Goal: Communication & Community: Answer question/provide support

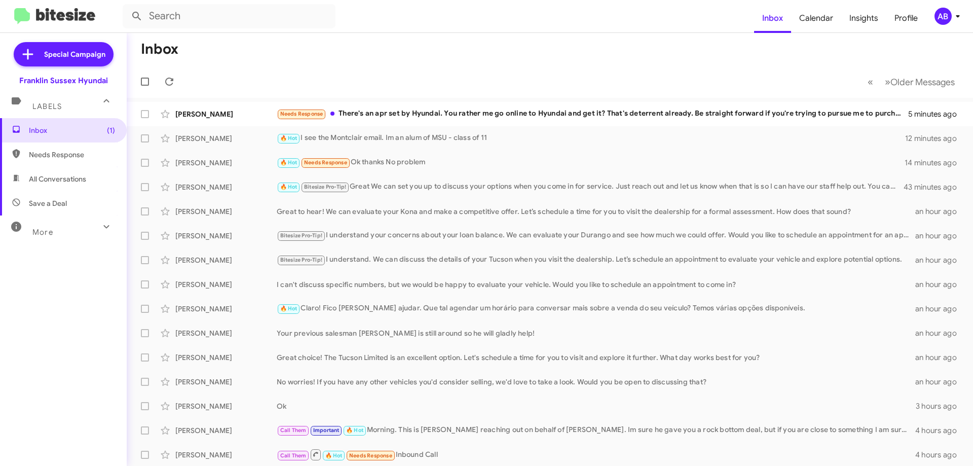
click at [475, 140] on div "🔥 Hot I see the Montclair email. Im an alum of MSU - class of 11" at bounding box center [591, 138] width 628 height 12
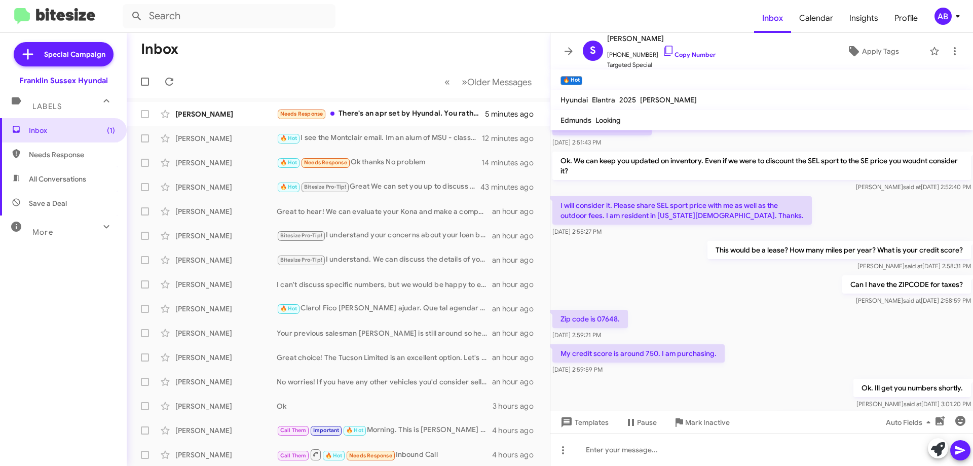
scroll to position [375, 0]
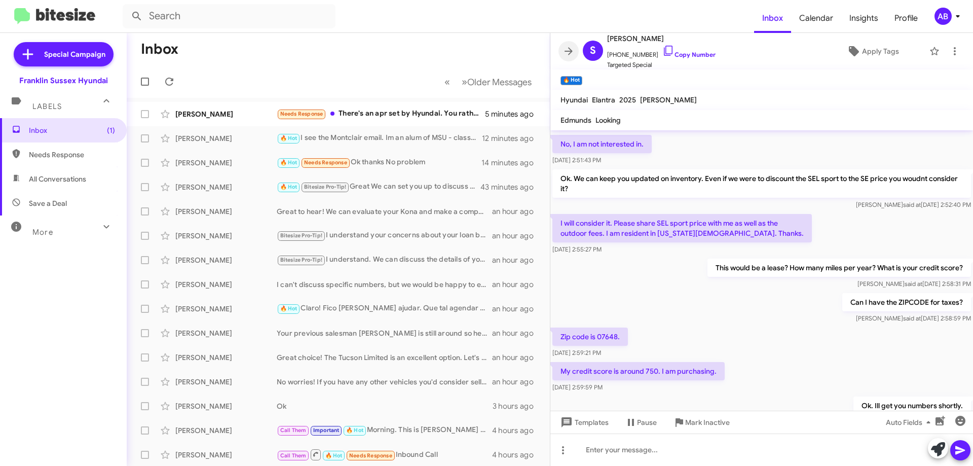
click at [567, 48] on icon at bounding box center [569, 51] width 12 height 12
